Goal: Task Accomplishment & Management: Use online tool/utility

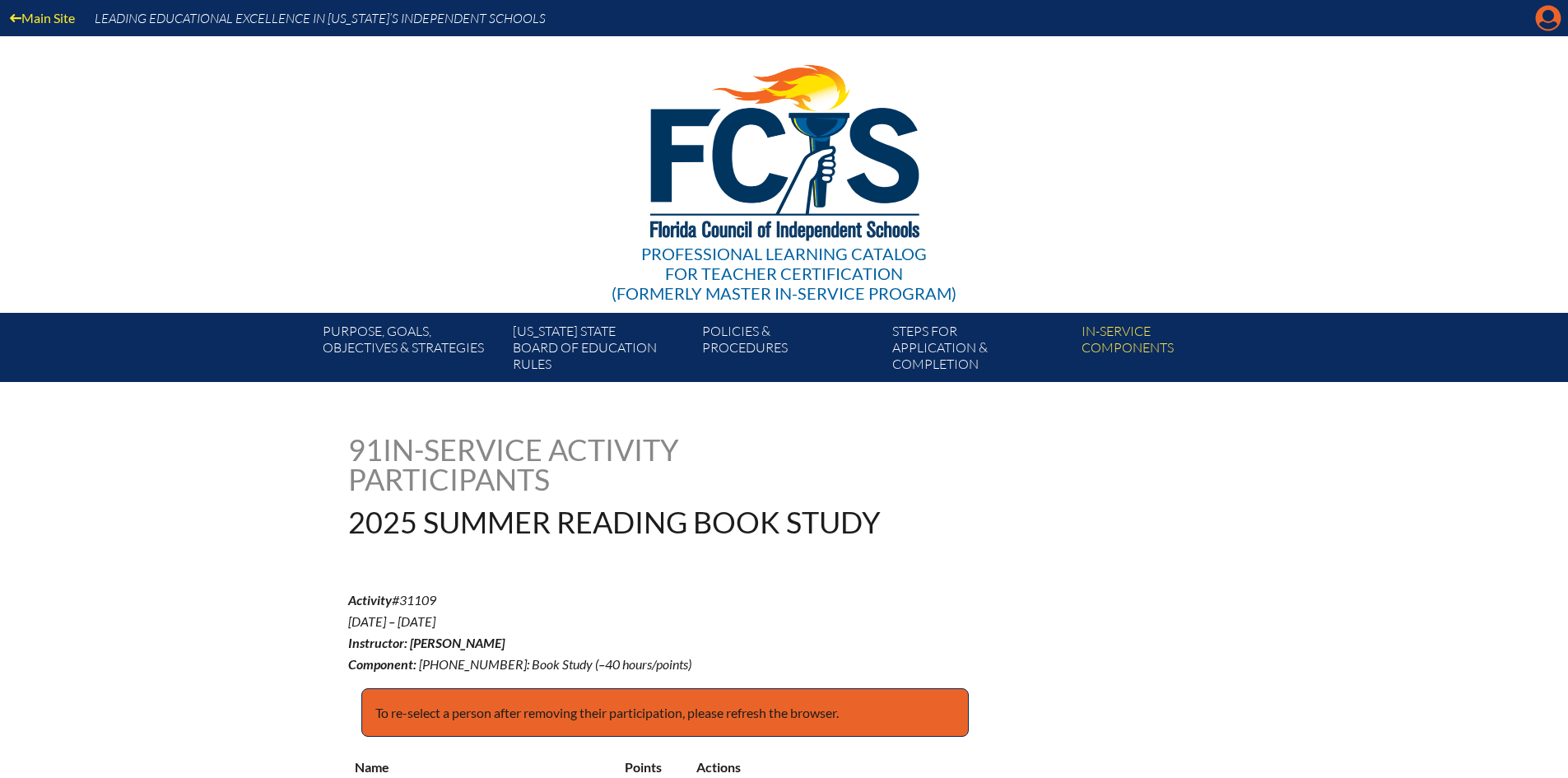
click at [1550, 9] on icon at bounding box center [1549, 18] width 26 height 26
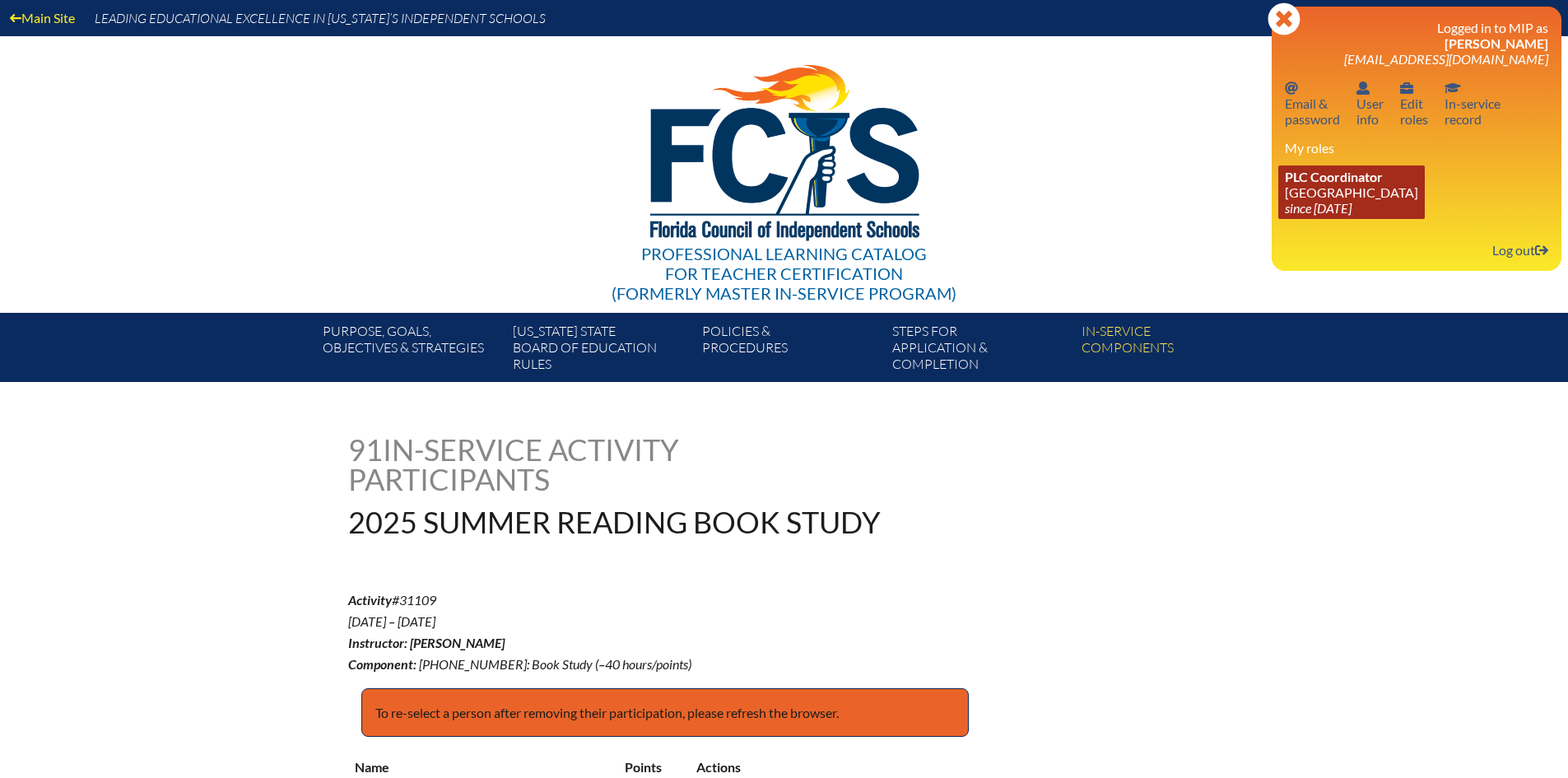
click at [1315, 207] on icon "since [DATE]" at bounding box center [1318, 208] width 66 height 16
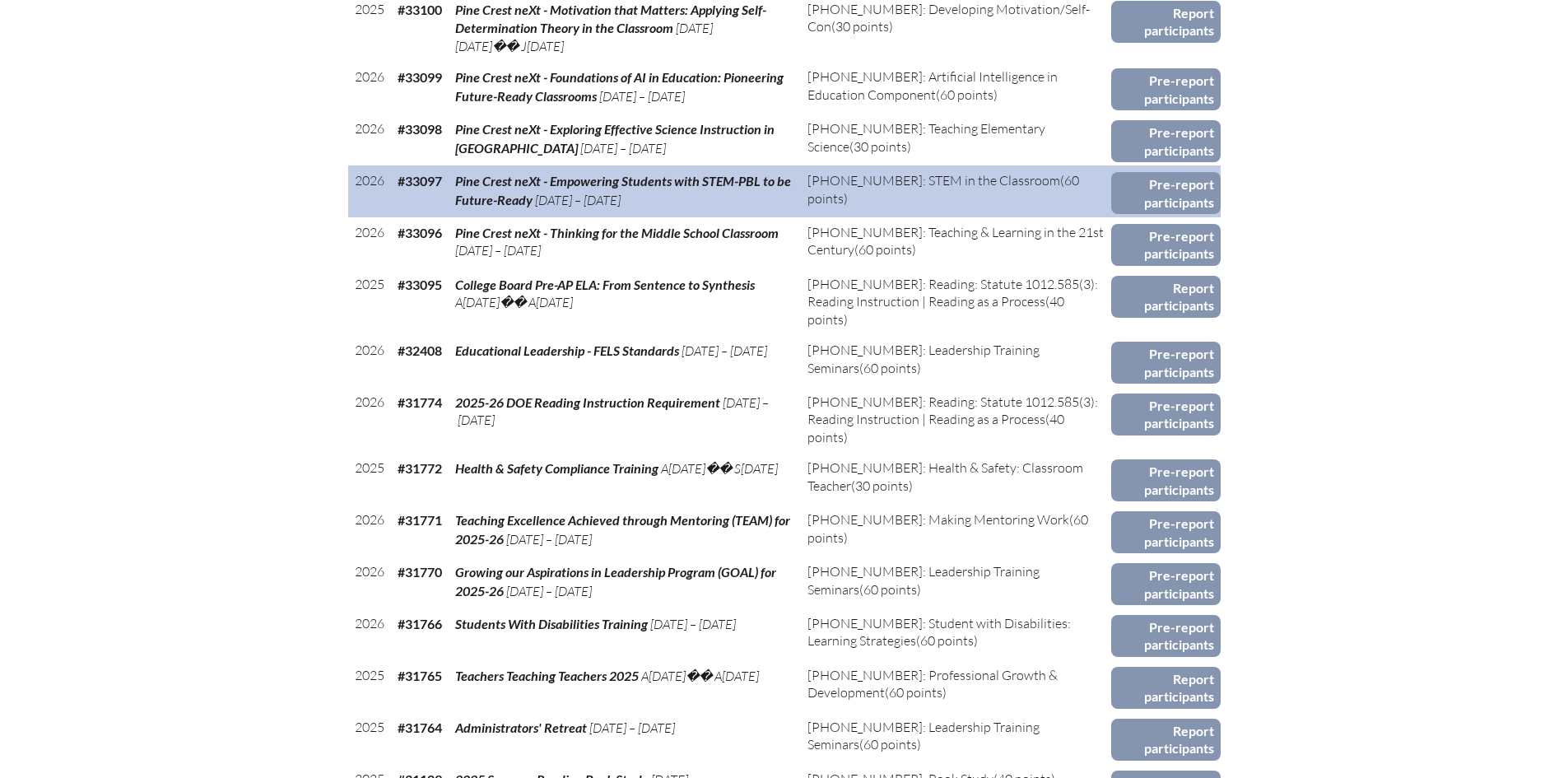
scroll to position [1070, 0]
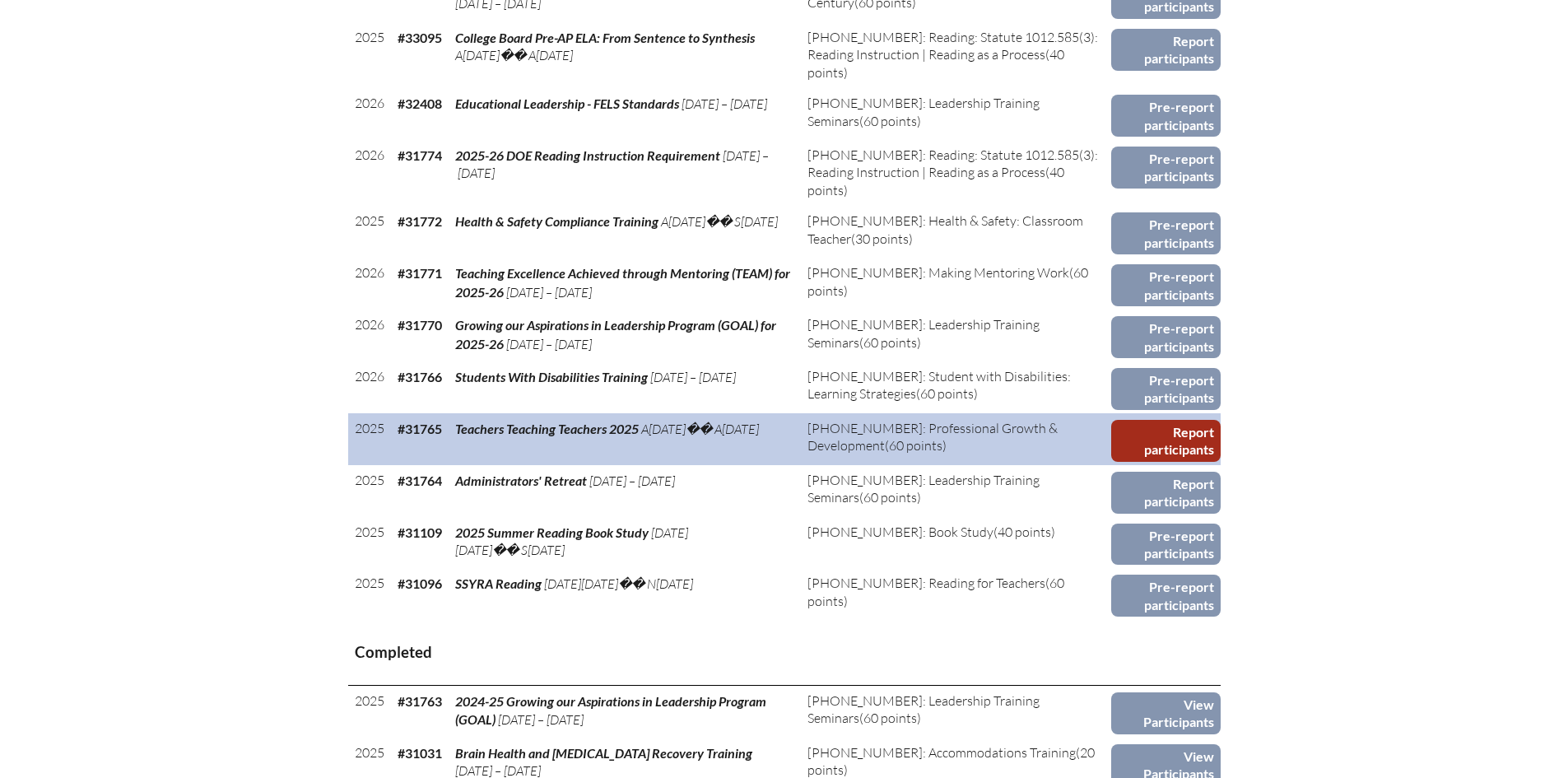
click at [1188, 420] on link "Report participants" at bounding box center [1166, 441] width 110 height 42
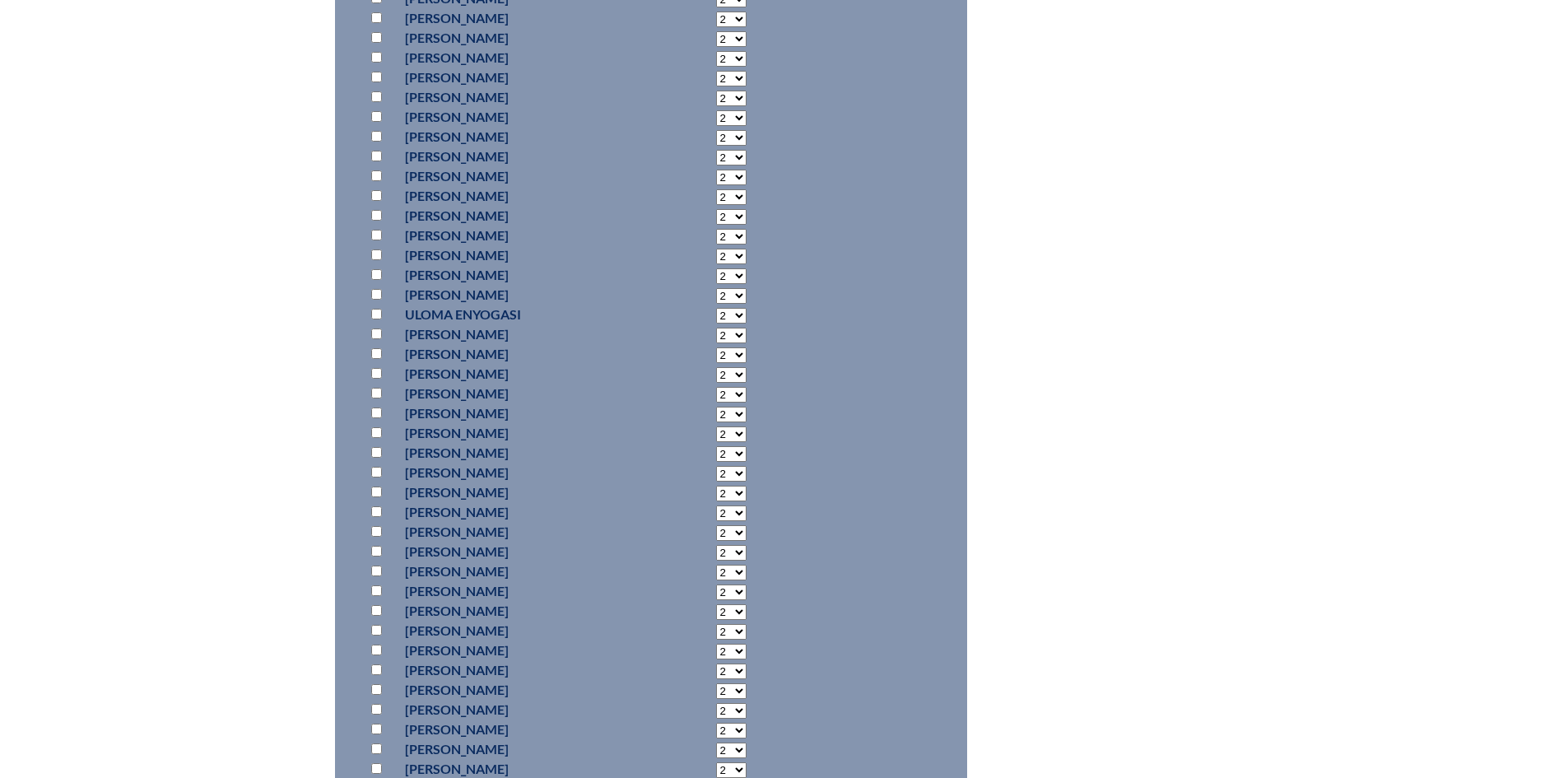
scroll to position [10630, 0]
click at [376, 610] on input "checkbox" at bounding box center [376, 610] width 11 height 11
checkbox input "true"
select select "6"
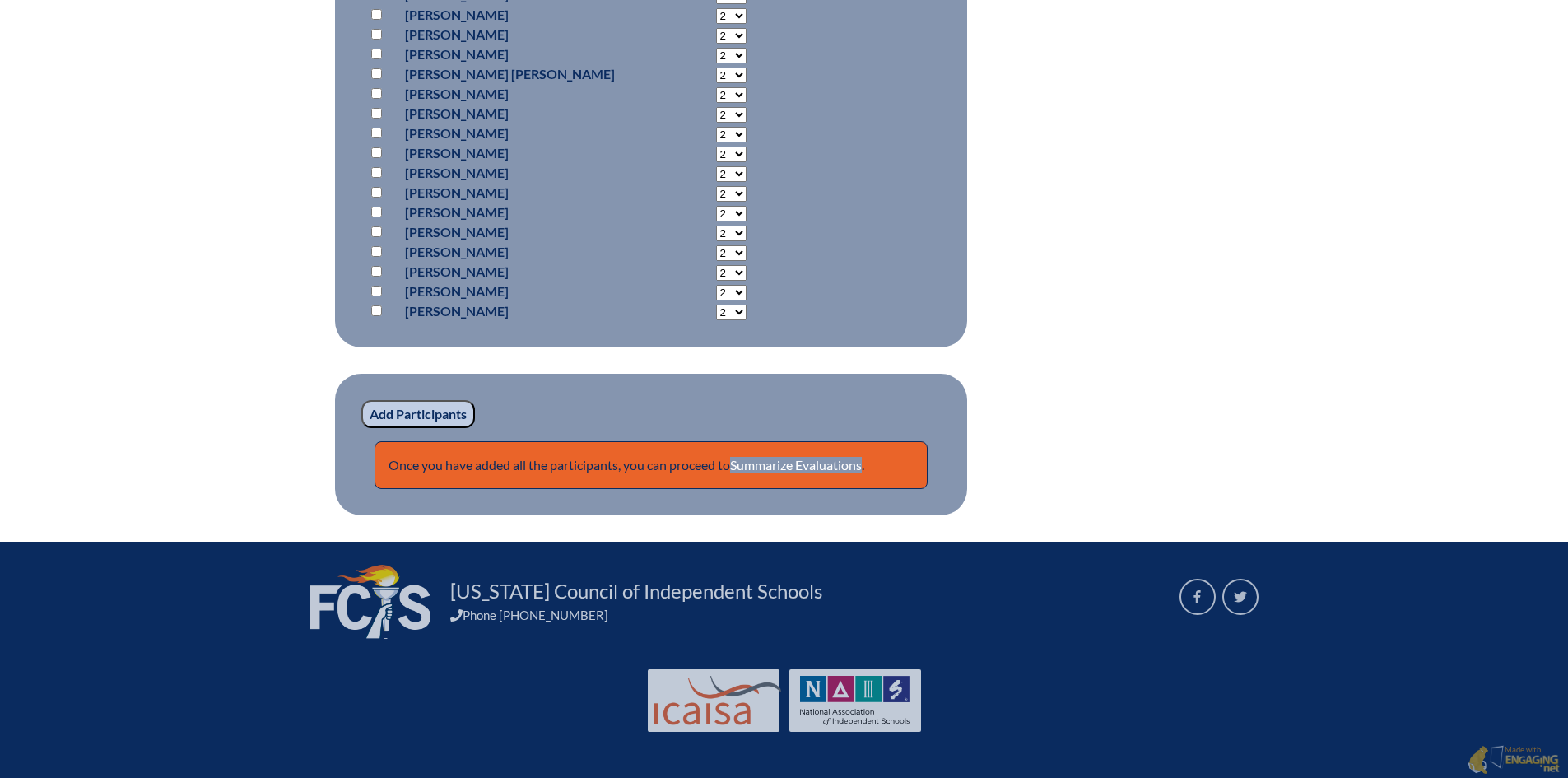
click at [414, 394] on fieldset "Add Participants Once you have added all the participants, you can proceed to S…" at bounding box center [652, 444] width 633 height 142
click at [415, 407] on input "Add Participants" at bounding box center [418, 414] width 114 height 28
